Goal: Navigation & Orientation: Find specific page/section

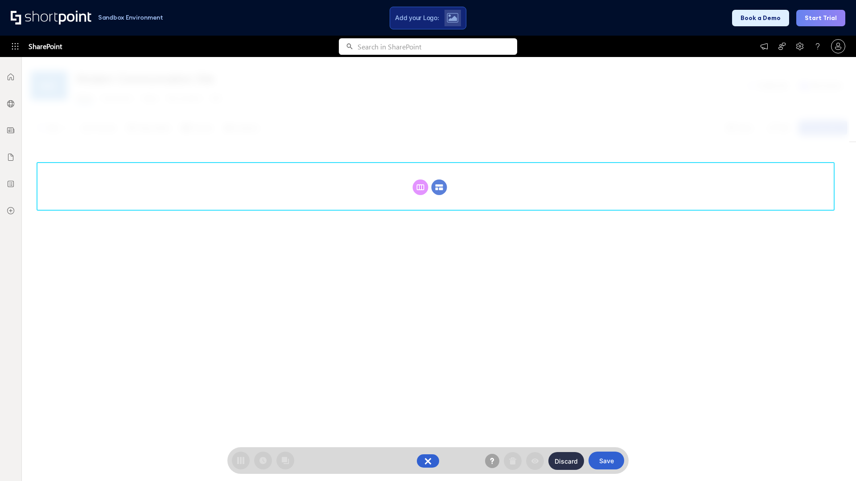
click at [439, 187] on circle at bounding box center [439, 188] width 16 height 16
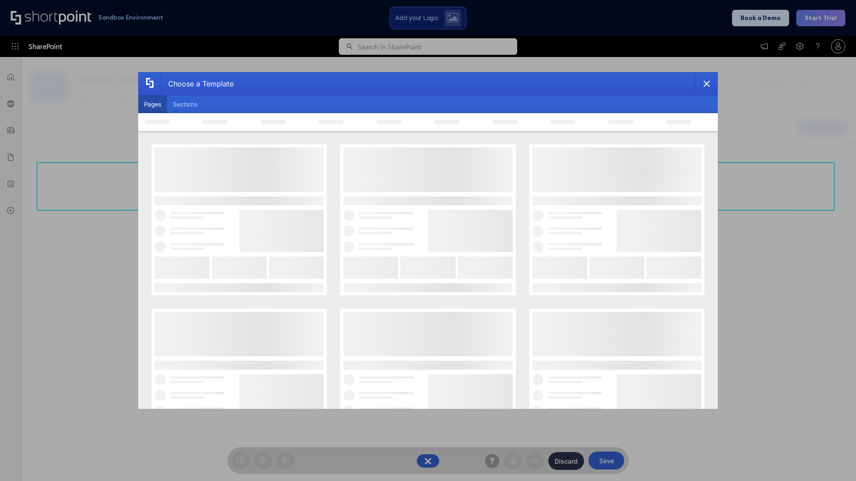
click at [152, 104] on button "Pages" at bounding box center [152, 104] width 29 height 18
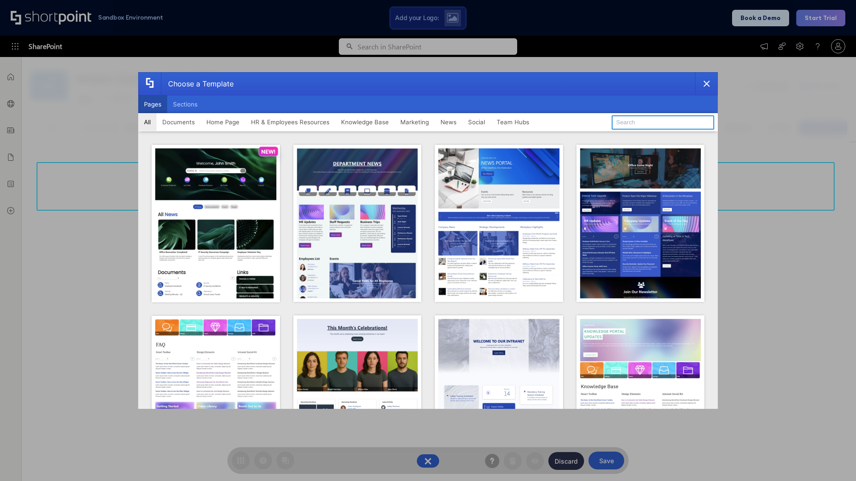
type input "Knowledge Portal 4"
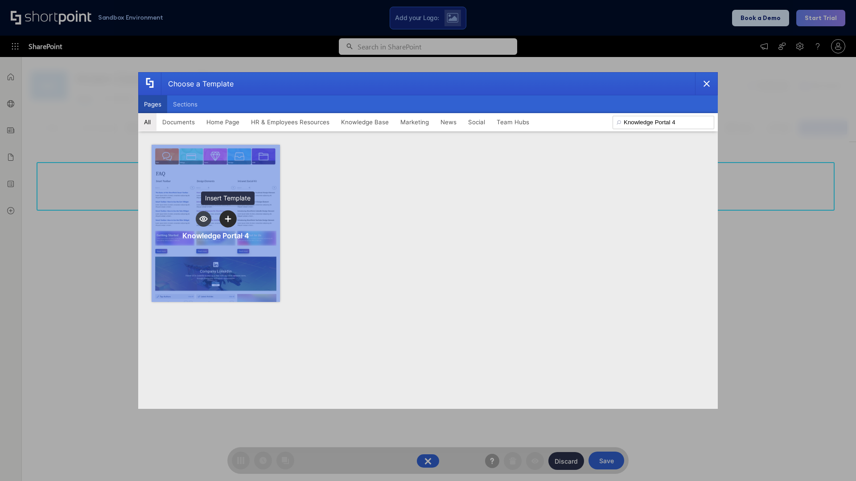
click at [228, 219] on icon "template selector" at bounding box center [228, 219] width 6 height 6
